Goal: Entertainment & Leisure: Consume media (video, audio)

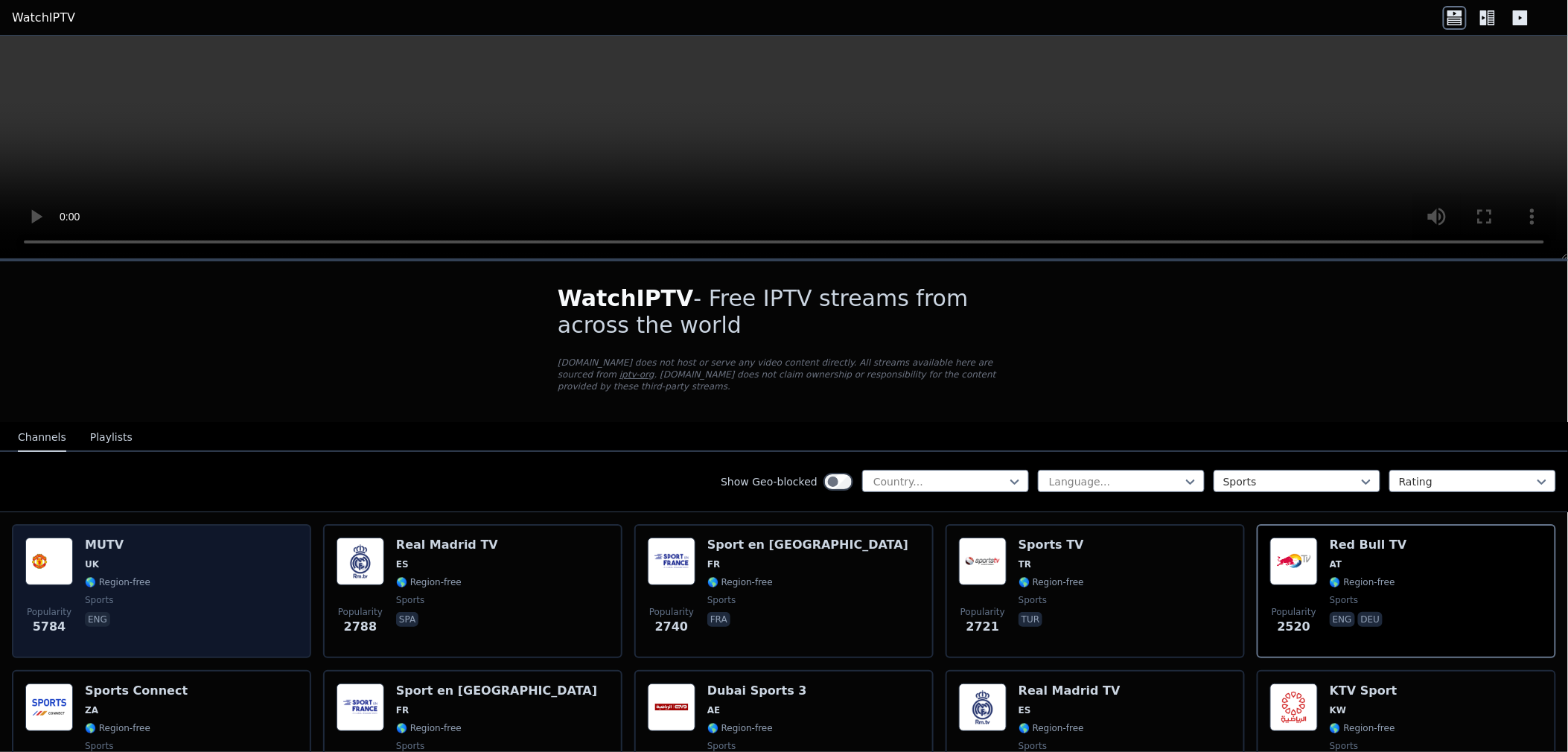
click at [153, 572] on div "Popularity 5784 MUTV UK 🌎 Region-free sports eng" at bounding box center [161, 591] width 272 height 107
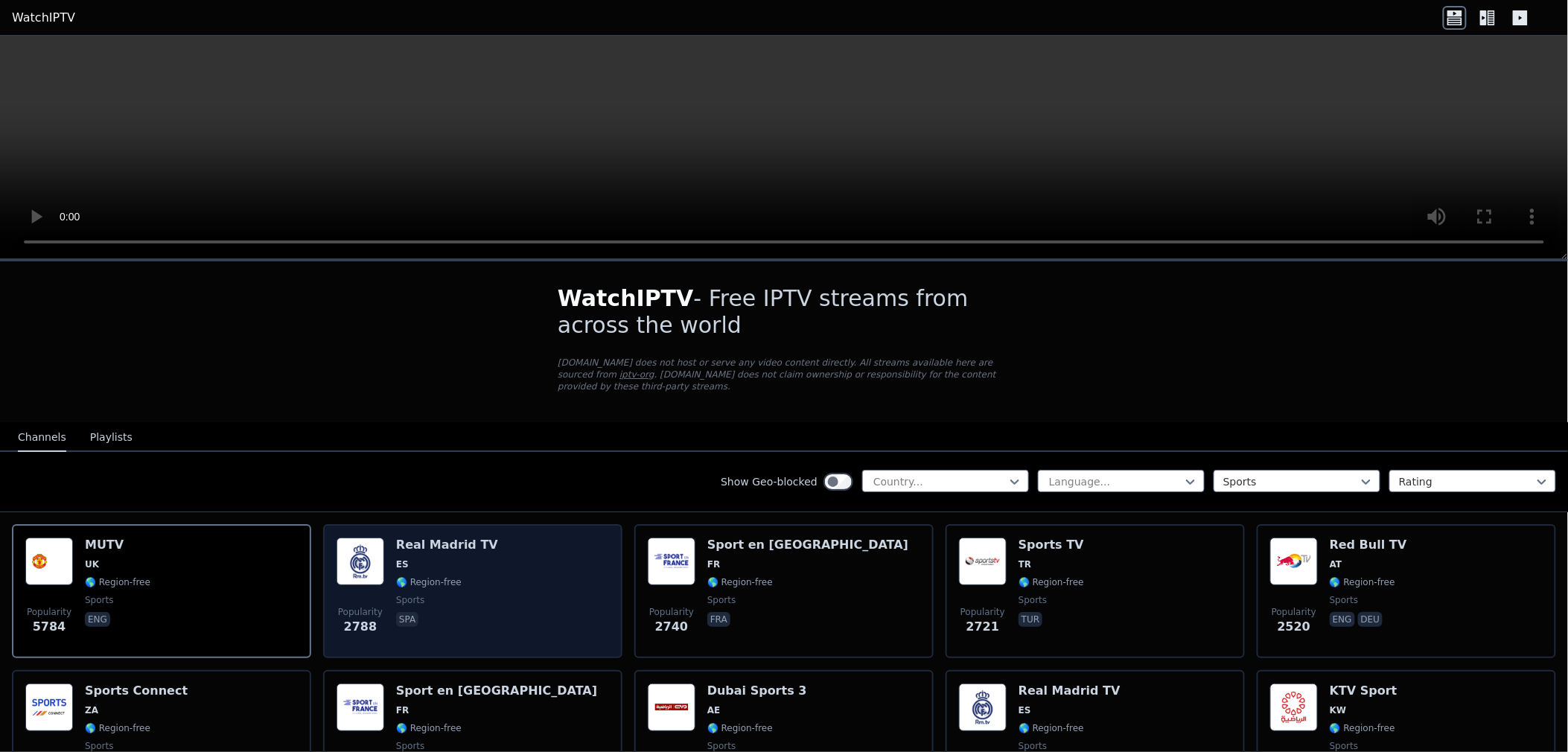
click at [472, 576] on span "🌎 Region-free" at bounding box center [447, 582] width 102 height 12
click at [473, 576] on span "🌎 Region-free" at bounding box center [447, 582] width 102 height 12
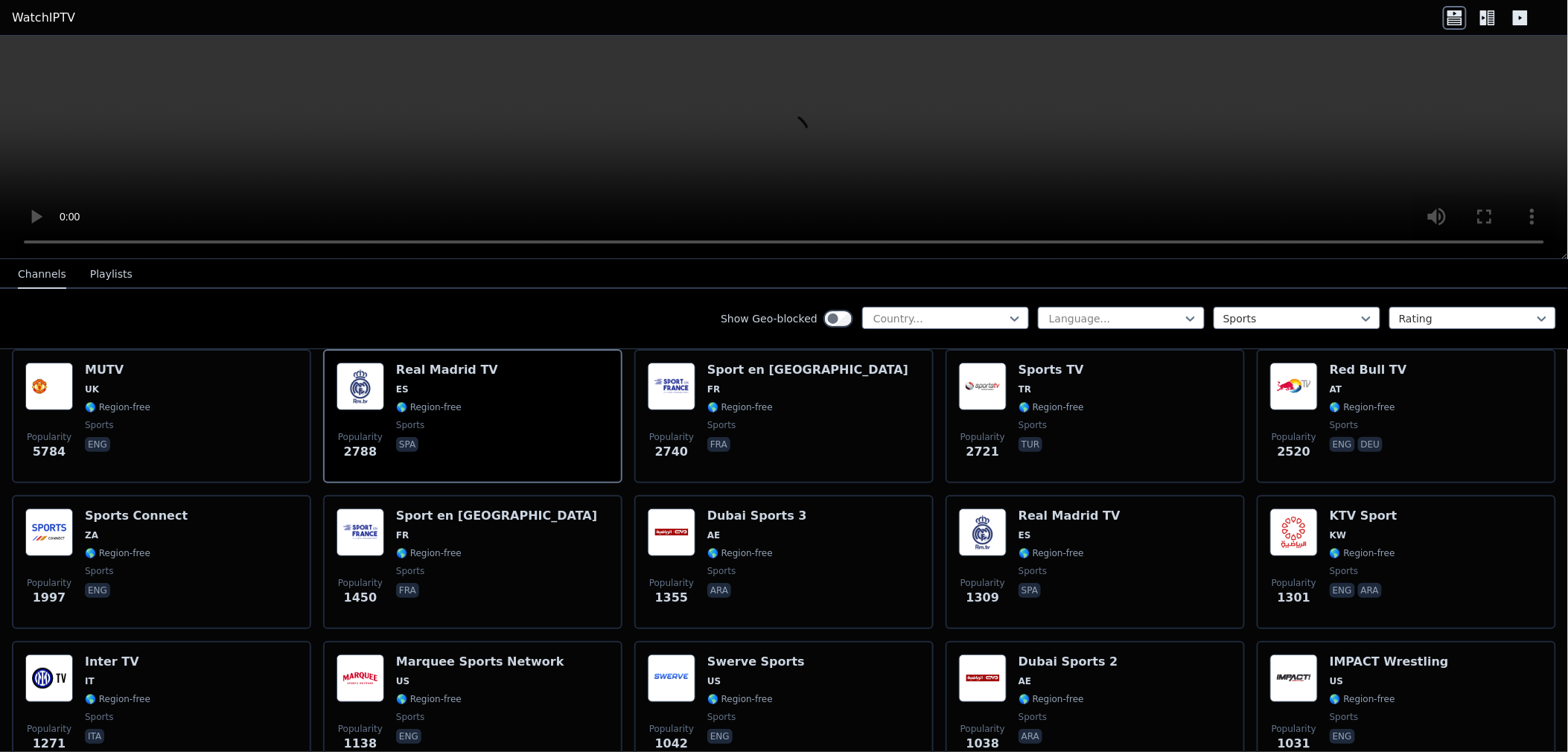
scroll to position [248, 0]
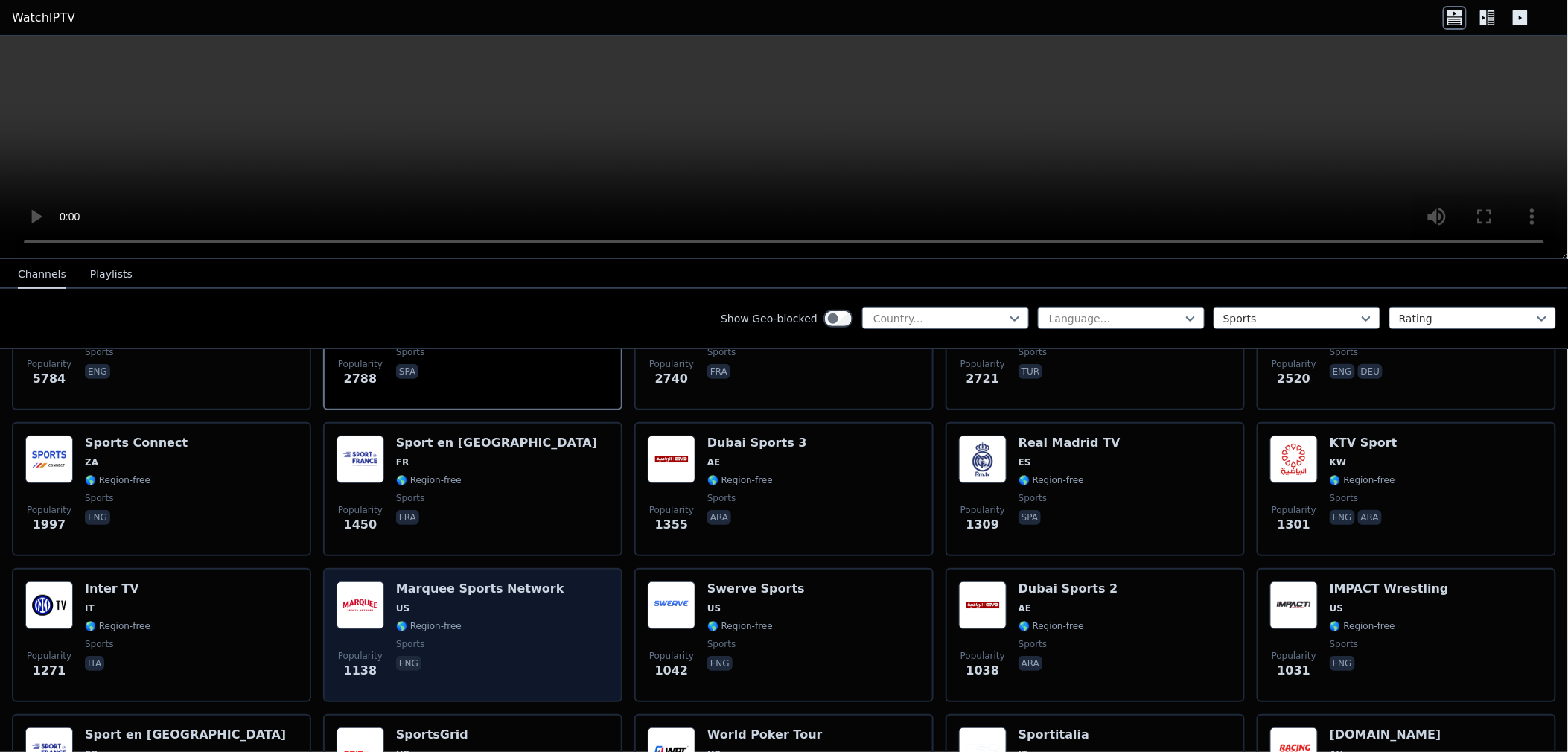
click at [473, 638] on span "sports" at bounding box center [480, 644] width 168 height 12
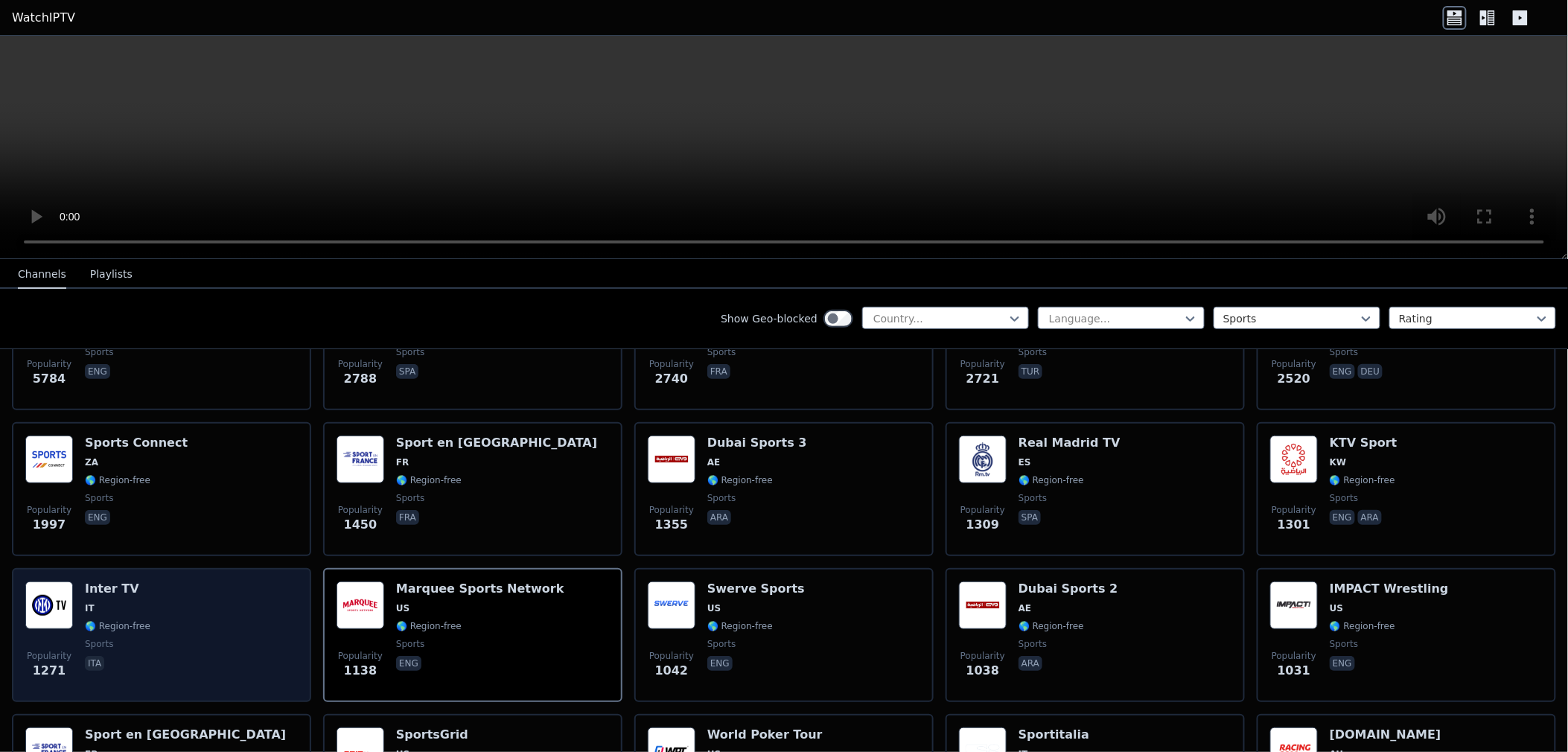
click at [155, 615] on div "Popularity 1271 Inter TV IT 🌎 Region-free sports ita" at bounding box center [161, 635] width 272 height 107
click at [157, 615] on div "Popularity 1271 Inter TV IT 🌎 Region-free sports ita" at bounding box center [161, 635] width 272 height 107
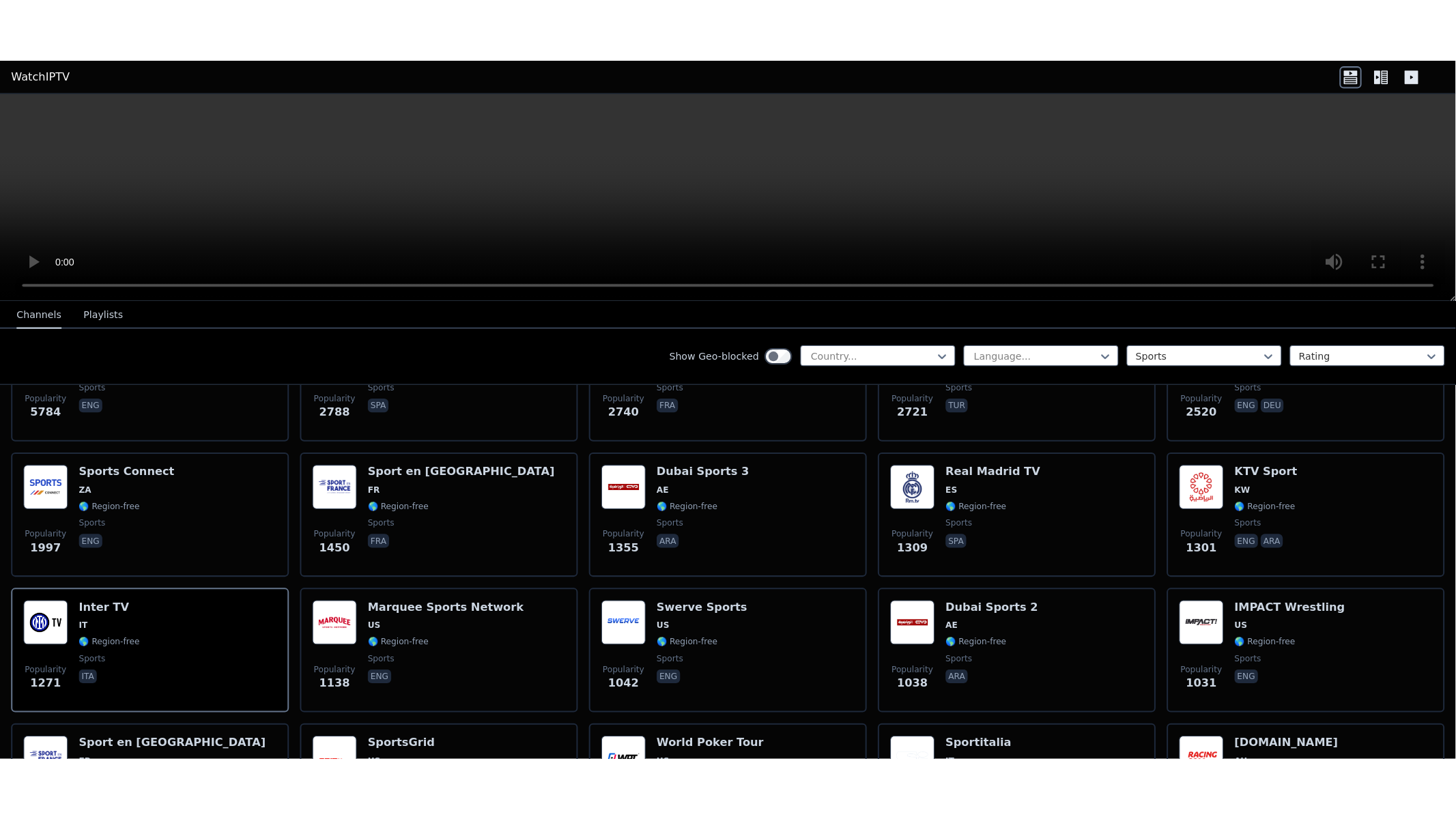
scroll to position [379, 0]
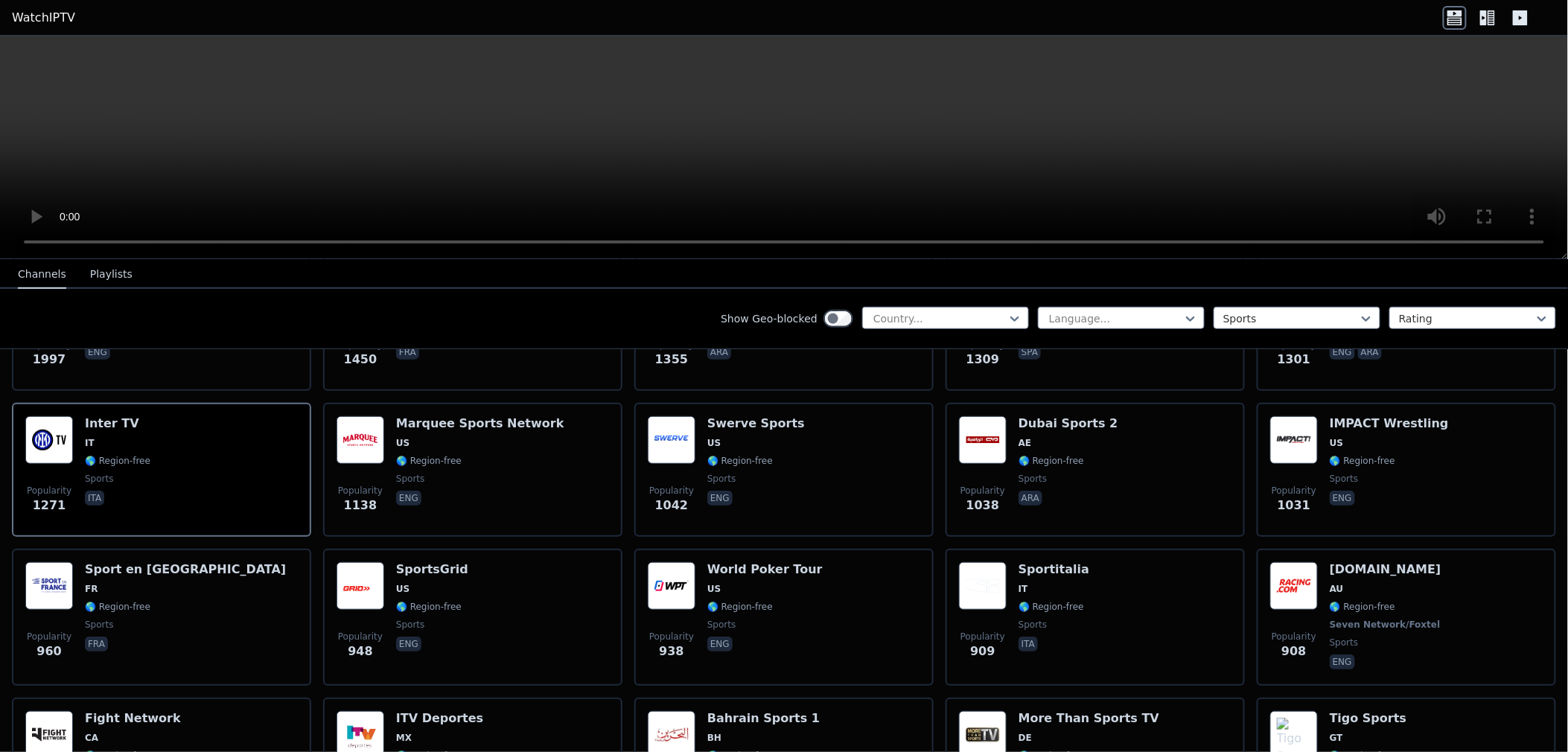
click at [877, 160] on video at bounding box center [784, 147] width 1568 height 223
click at [876, 160] on video at bounding box center [784, 147] width 1568 height 223
